Goal: Task Accomplishment & Management: Manage account settings

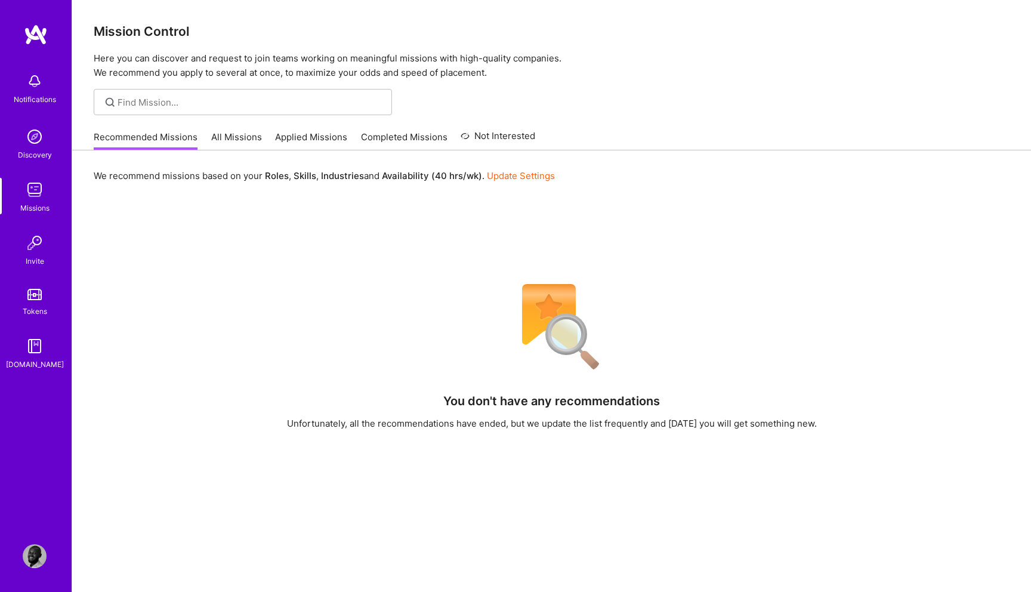
click at [42, 33] on img at bounding box center [36, 34] width 24 height 21
click at [523, 172] on link "Update Settings" at bounding box center [521, 175] width 68 height 11
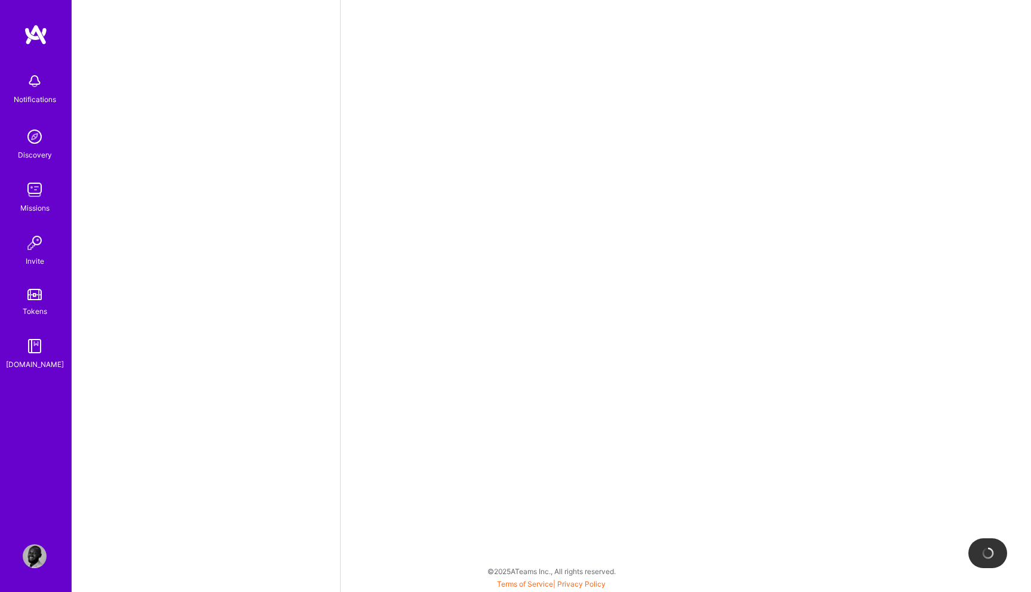
select select "NG"
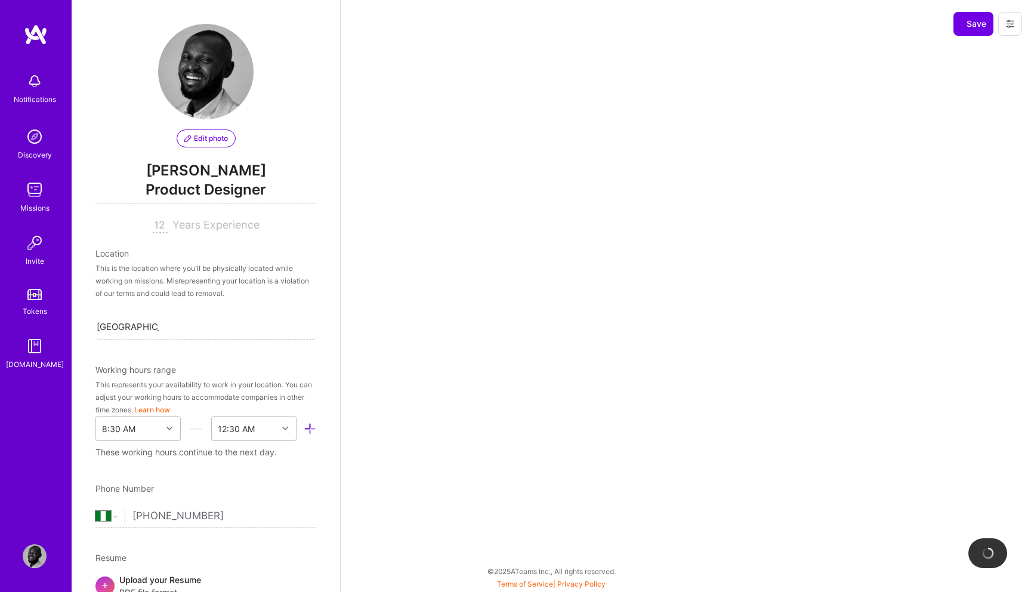
scroll to position [629, 0]
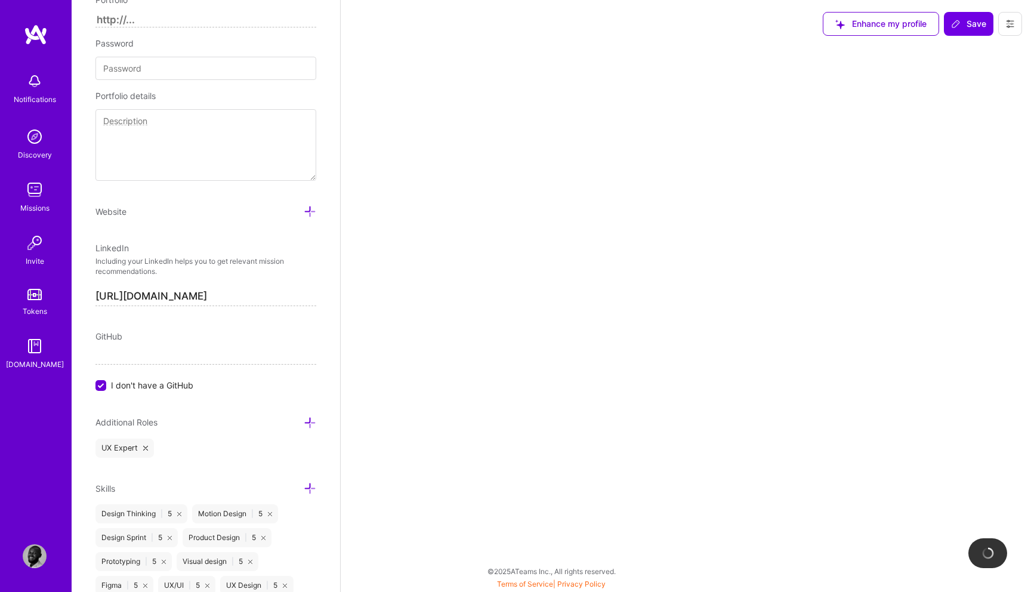
select select "Right Now"
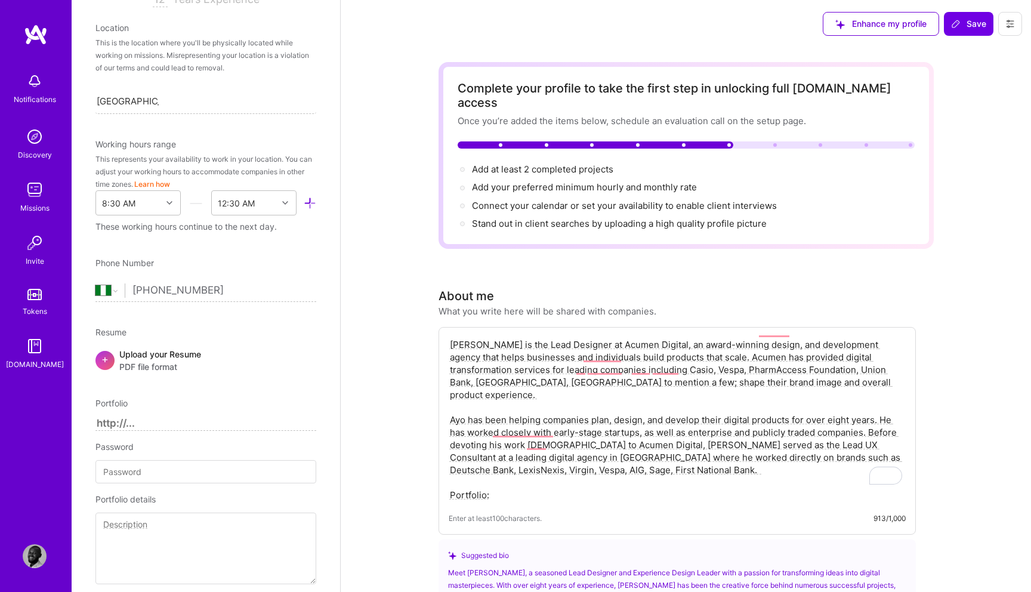
scroll to position [227, 0]
click at [115, 291] on select "[GEOGRAPHIC_DATA] [GEOGRAPHIC_DATA] [GEOGRAPHIC_DATA] [GEOGRAPHIC_DATA] [US_STA…" at bounding box center [109, 289] width 29 height 14
select select "US"
click at [95, 282] on select "[GEOGRAPHIC_DATA] [GEOGRAPHIC_DATA] [GEOGRAPHIC_DATA] [GEOGRAPHIC_DATA] [US_STA…" at bounding box center [109, 289] width 29 height 14
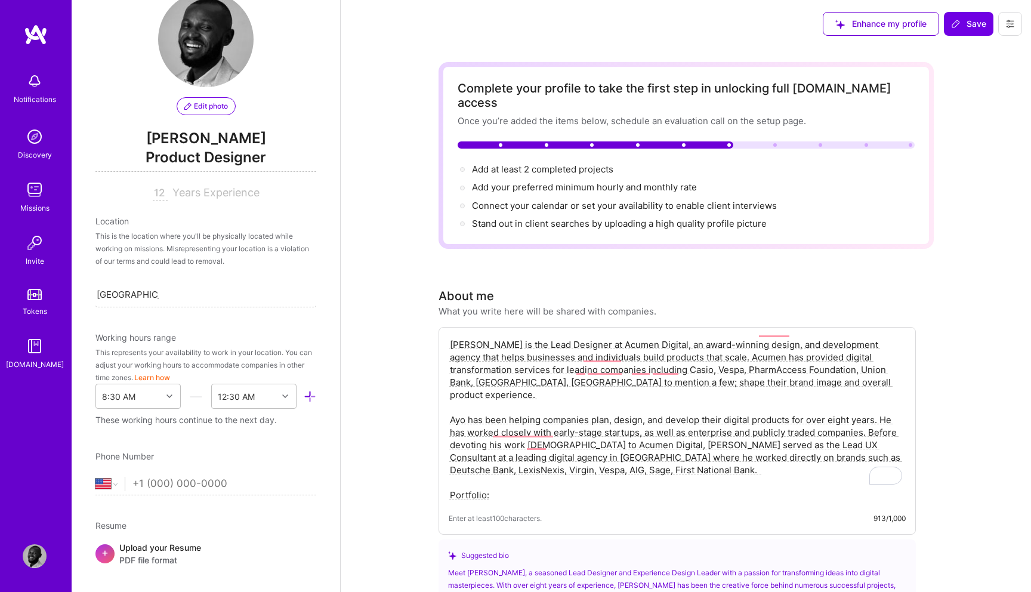
scroll to position [35, 0]
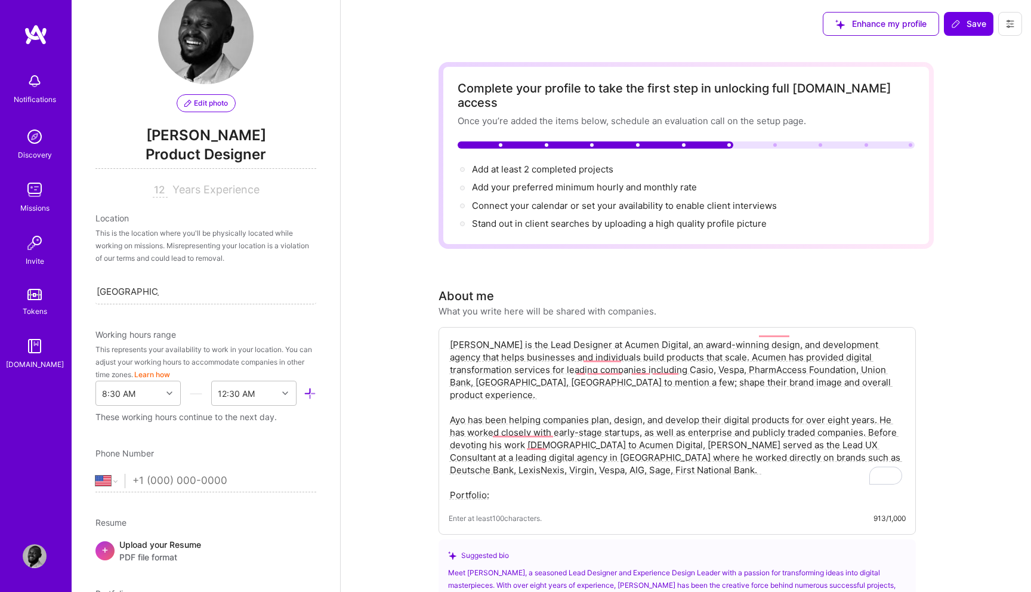
click at [123, 215] on div "Location" at bounding box center [205, 218] width 221 height 13
click at [147, 220] on div "Location" at bounding box center [205, 218] width 221 height 13
click at [137, 227] on div "This is the location where you'll be physically located while working on missio…" at bounding box center [205, 246] width 221 height 38
click at [137, 235] on div "This is the location where you'll be physically located while working on missio…" at bounding box center [205, 246] width 221 height 38
click at [130, 294] on input "[GEOGRAPHIC_DATA], [GEOGRAPHIC_DATA]" at bounding box center [128, 291] width 62 height 13
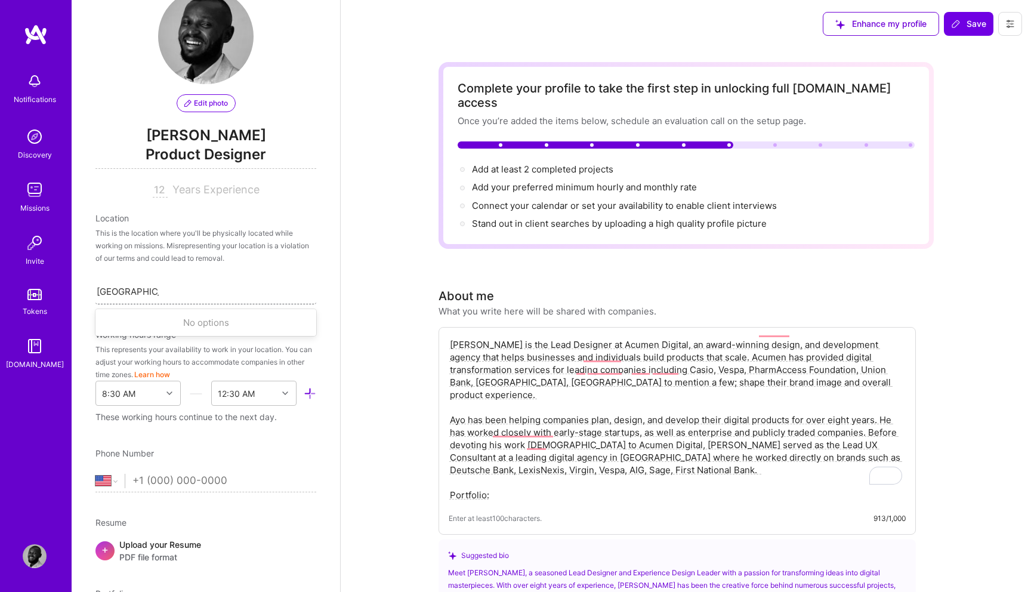
click at [149, 291] on input "[GEOGRAPHIC_DATA], [GEOGRAPHIC_DATA]" at bounding box center [128, 291] width 62 height 13
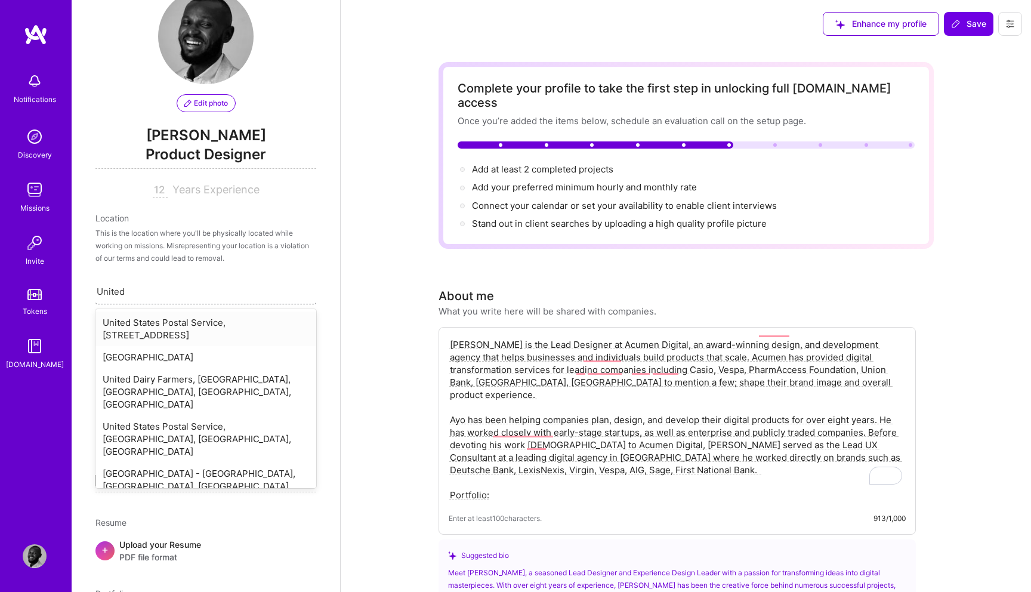
type input "United"
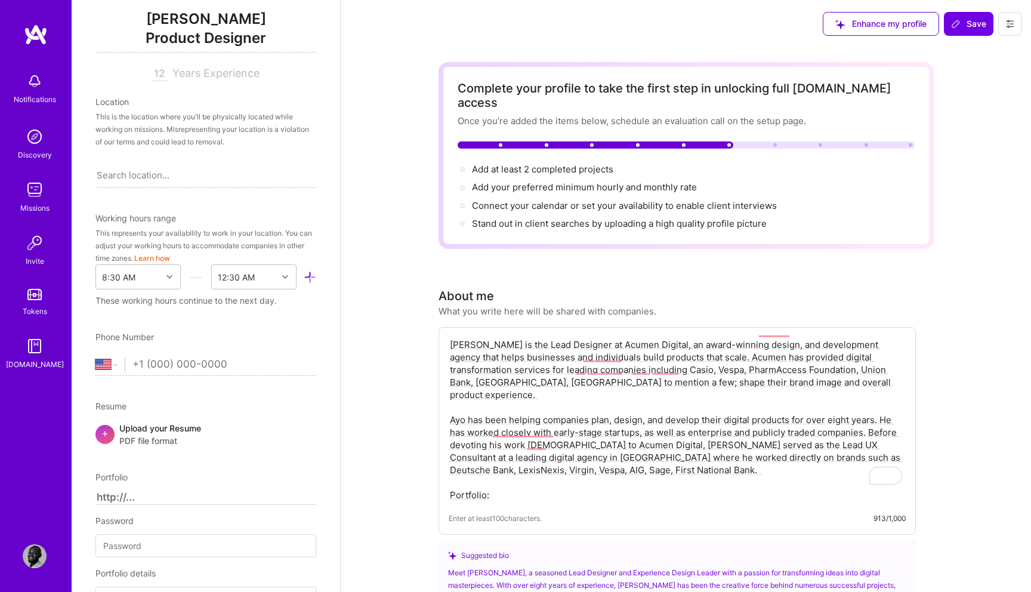
scroll to position [0, 0]
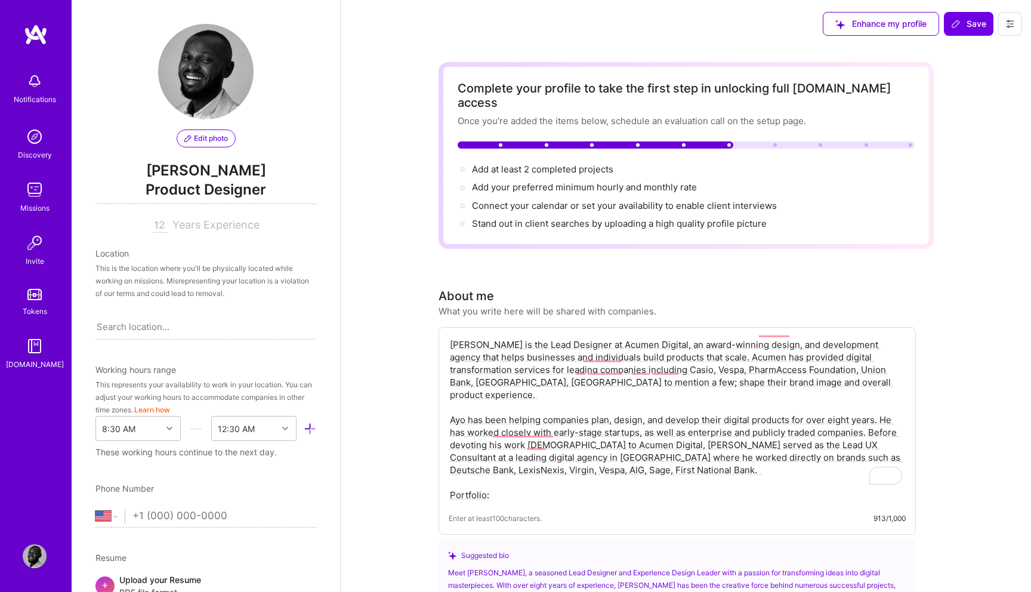
click at [191, 224] on span "Years Experience" at bounding box center [215, 224] width 87 height 13
click at [150, 223] on div "12 Years Experience" at bounding box center [205, 225] width 221 height 14
click at [160, 224] on input "12" at bounding box center [160, 225] width 15 height 14
